Goal: Check status: Check status

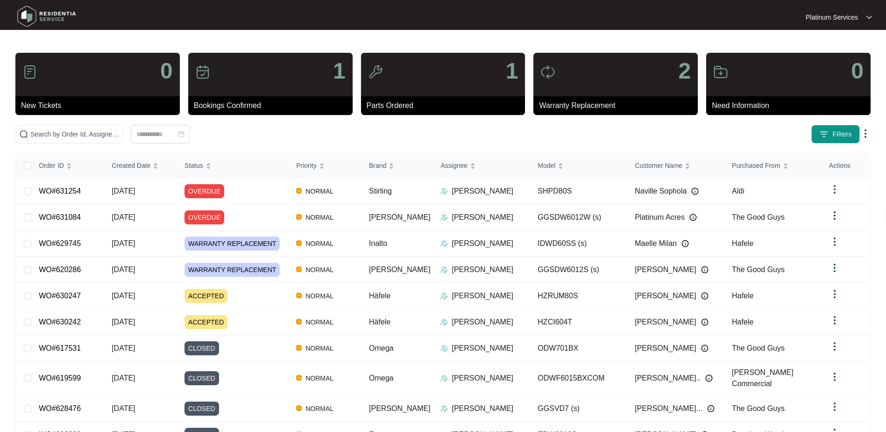
click at [81, 126] on span at bounding box center [69, 134] width 108 height 19
click at [90, 133] on input "text" at bounding box center [74, 134] width 89 height 10
paste input "629745"
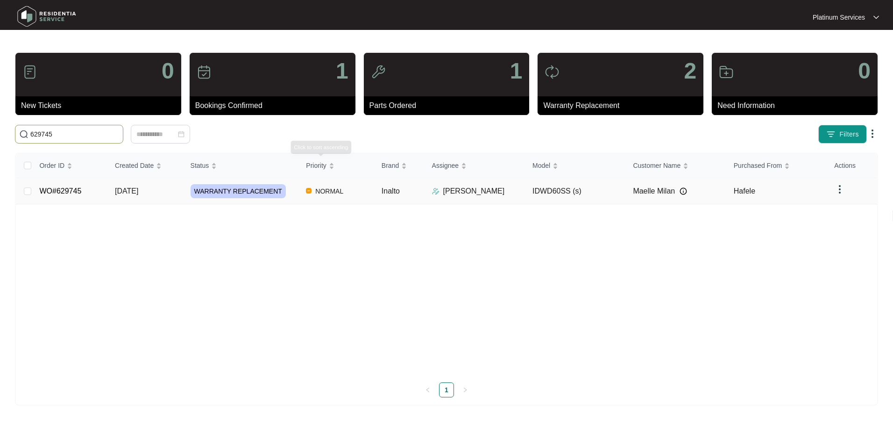
type input "629745"
click at [261, 198] on td "WARRANTY REPLACEMENT" at bounding box center [241, 191] width 116 height 26
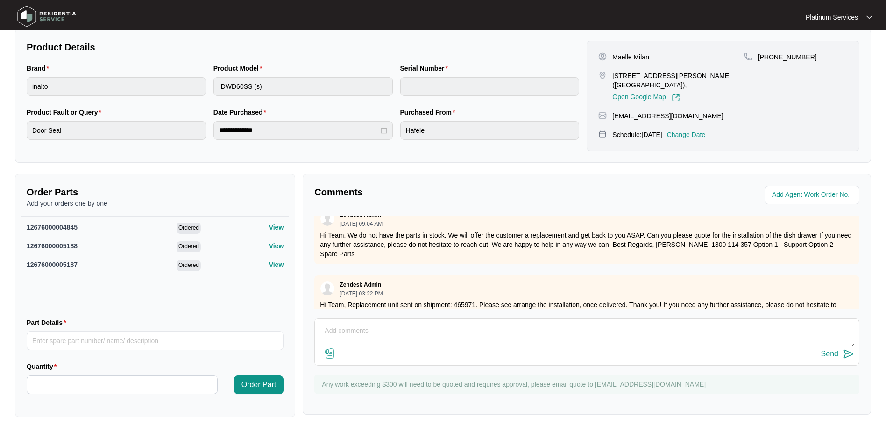
scroll to position [252, 0]
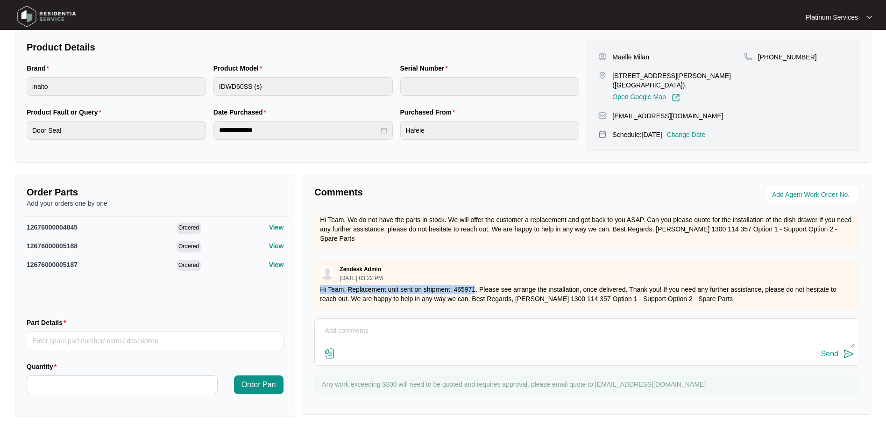
drag, startPoint x: 475, startPoint y: 282, endPoint x: 319, endPoint y: 285, distance: 156.1
click at [319, 285] on div "Zendesk Admin [DATE] 03:22 PM Hi Team, Replacement unit sent on shipment: 46597…" at bounding box center [586, 284] width 545 height 49
copy p "Hi Team, Replacement unit sent on shipment: 465971"
click at [671, 285] on p "Hi Team, Replacement unit sent on shipment: 465971. Please see arrange the inst…" at bounding box center [587, 294] width 534 height 19
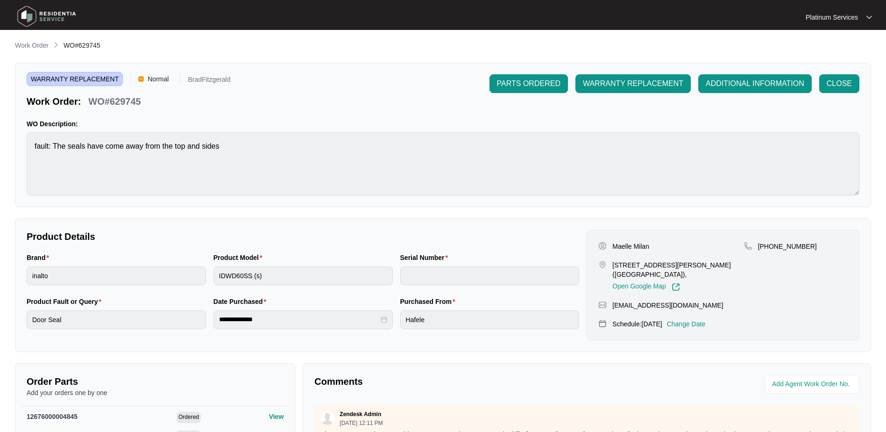
scroll to position [0, 0]
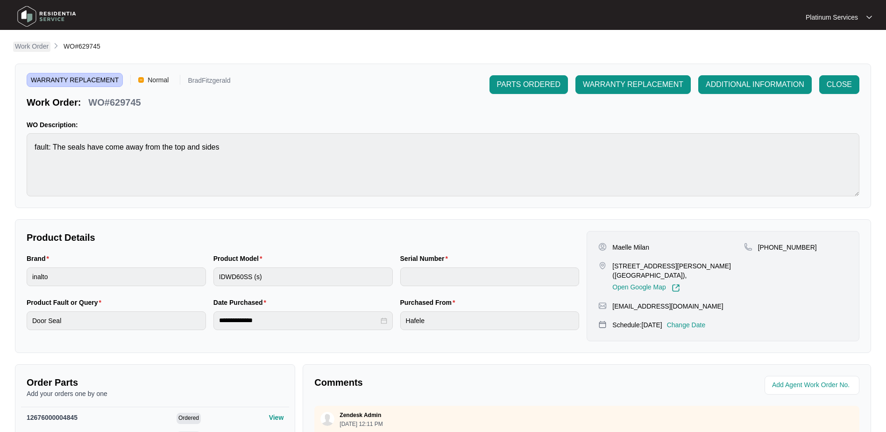
click at [46, 46] on p "Work Order" at bounding box center [32, 46] width 34 height 9
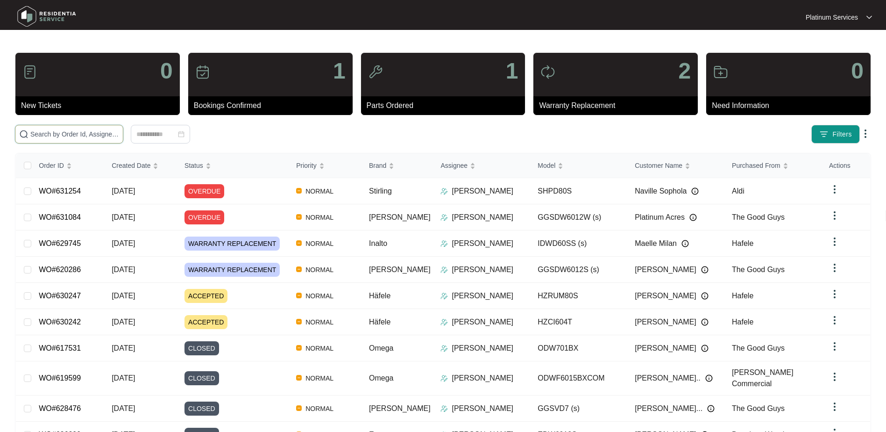
click at [84, 134] on input "text" at bounding box center [74, 134] width 89 height 10
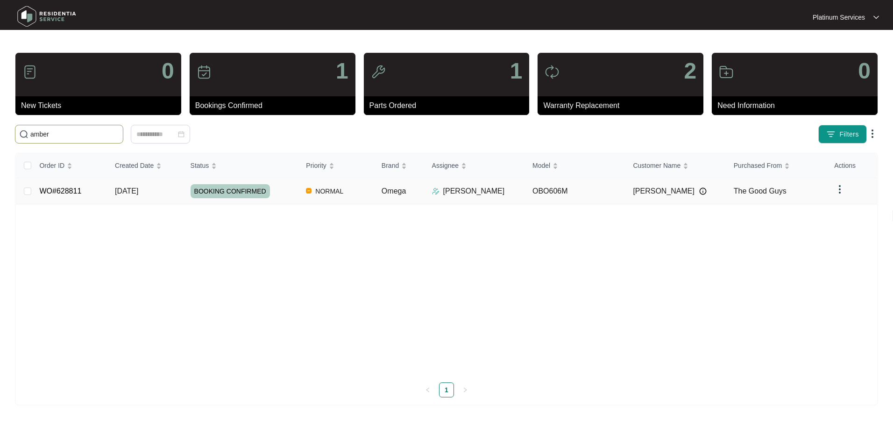
type input "amber"
click at [295, 200] on td "BOOKING CONFIRMED" at bounding box center [241, 191] width 116 height 26
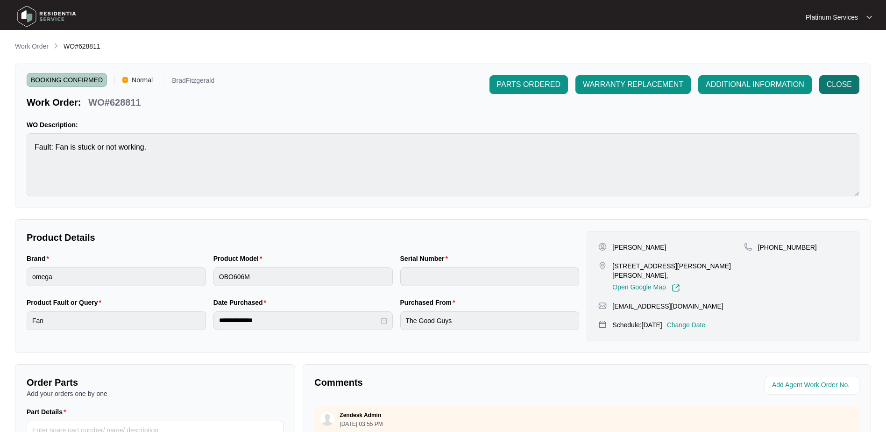
click at [828, 87] on span "CLOSE" at bounding box center [839, 84] width 25 height 11
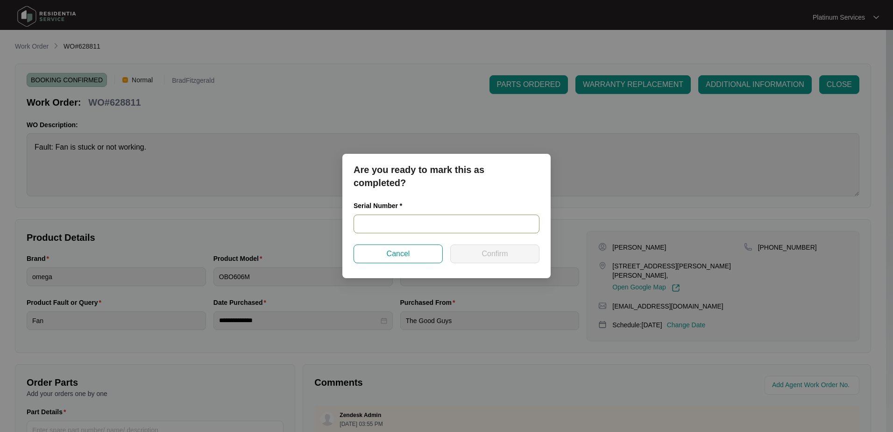
click at [448, 221] on input "text" at bounding box center [447, 223] width 186 height 19
paste input "968081824090132"
type input "968081824090132"
click at [481, 250] on button "Confirm" at bounding box center [494, 253] width 89 height 19
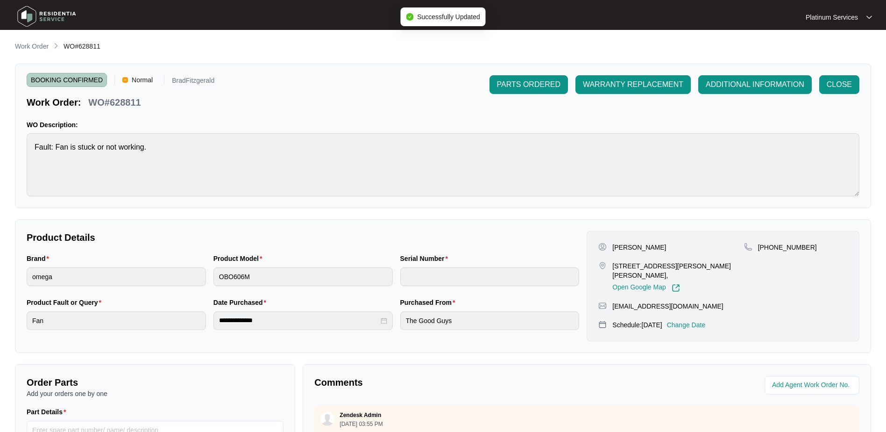
type input "968081824090132"
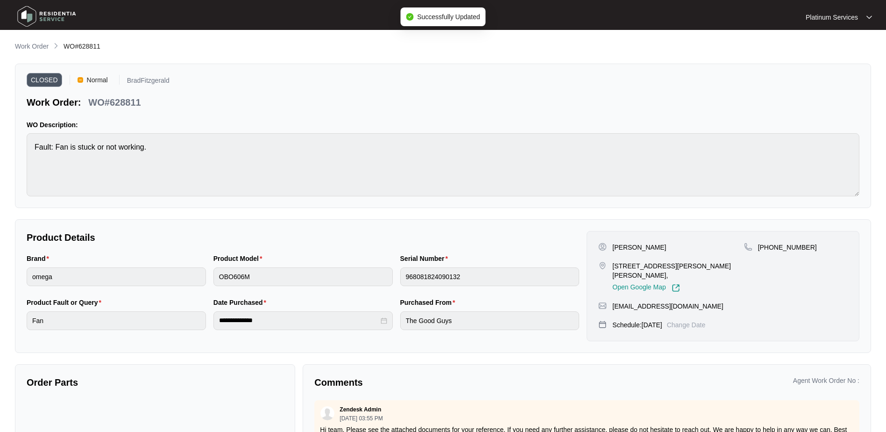
click at [39, 44] on p "Work Order" at bounding box center [32, 46] width 34 height 9
